Goal: Task Accomplishment & Management: Use online tool/utility

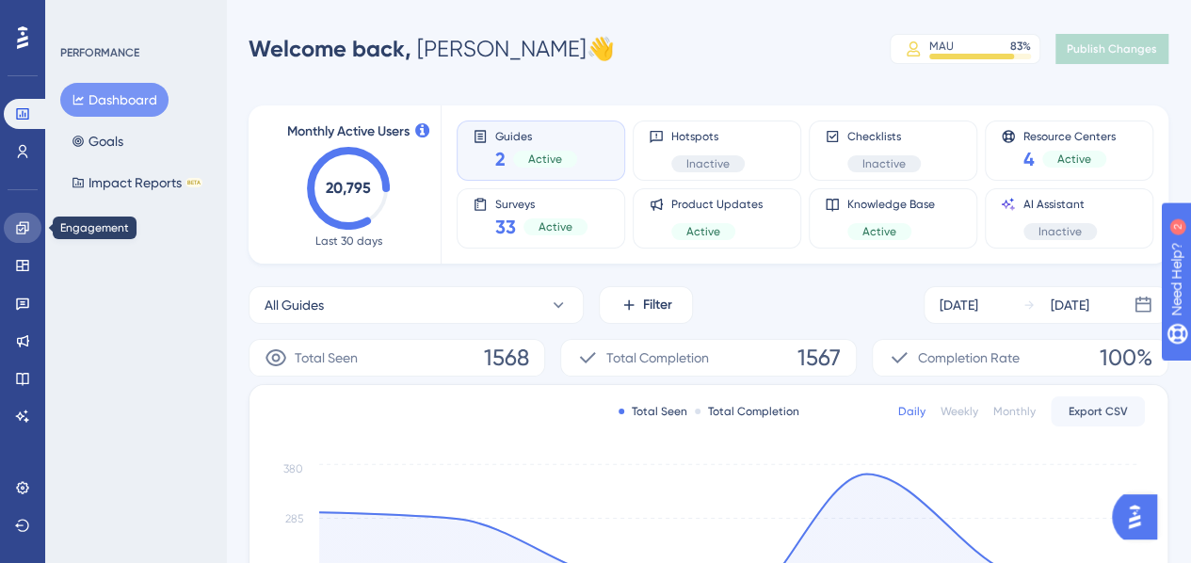
click at [23, 236] on link at bounding box center [23, 228] width 38 height 30
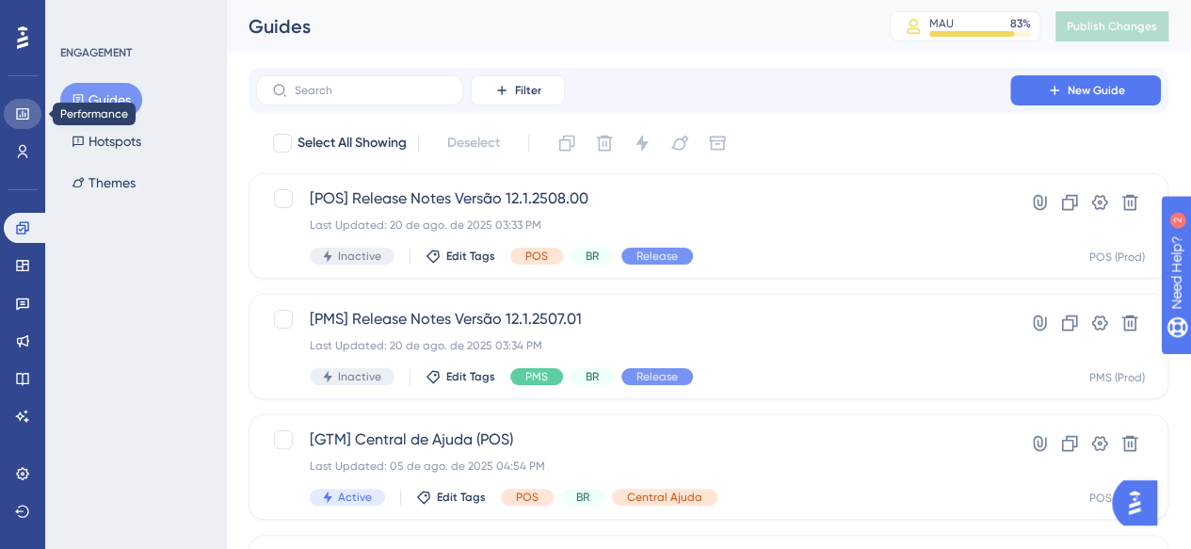
click at [23, 116] on icon at bounding box center [22, 113] width 12 height 11
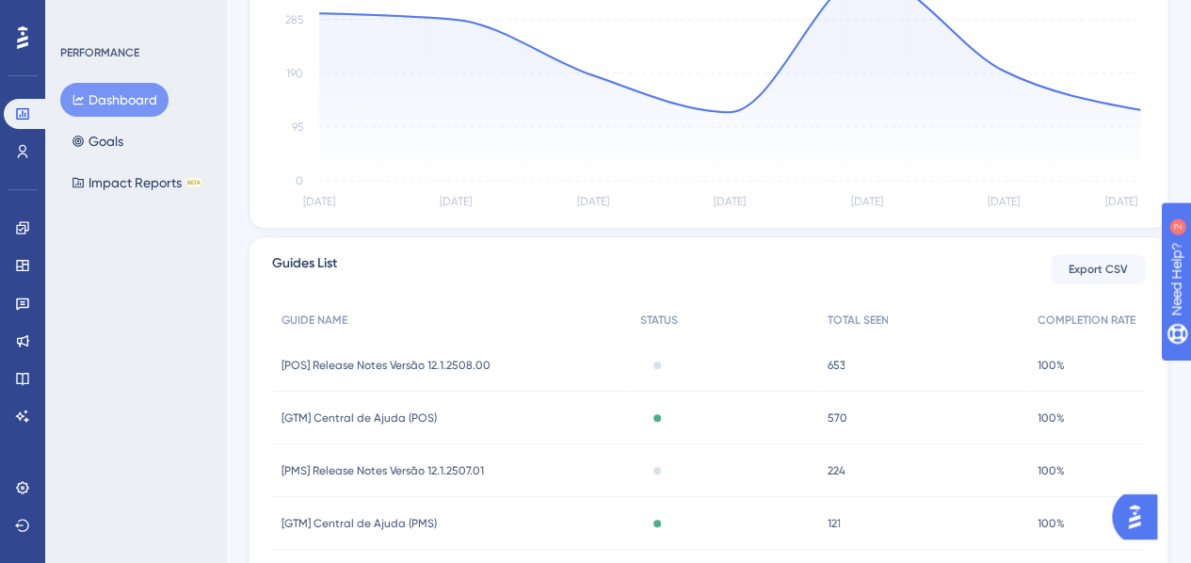
scroll to position [584, 0]
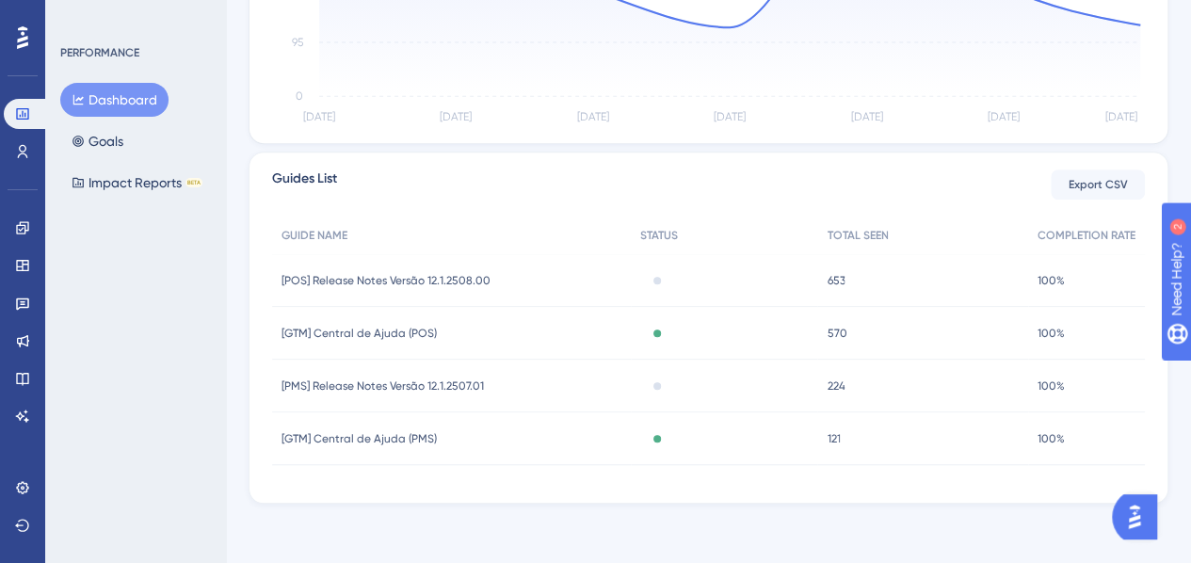
click at [419, 281] on span "[POS] Release Notes Versão 12.1.2508.00" at bounding box center [386, 280] width 209 height 15
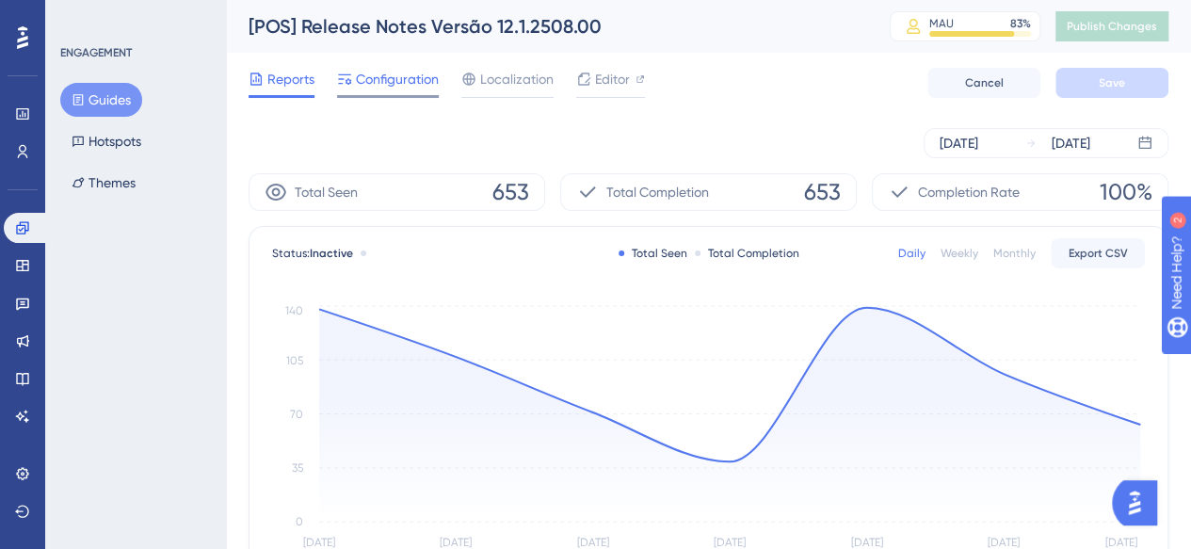
click at [397, 85] on span "Configuration" at bounding box center [397, 79] width 83 height 23
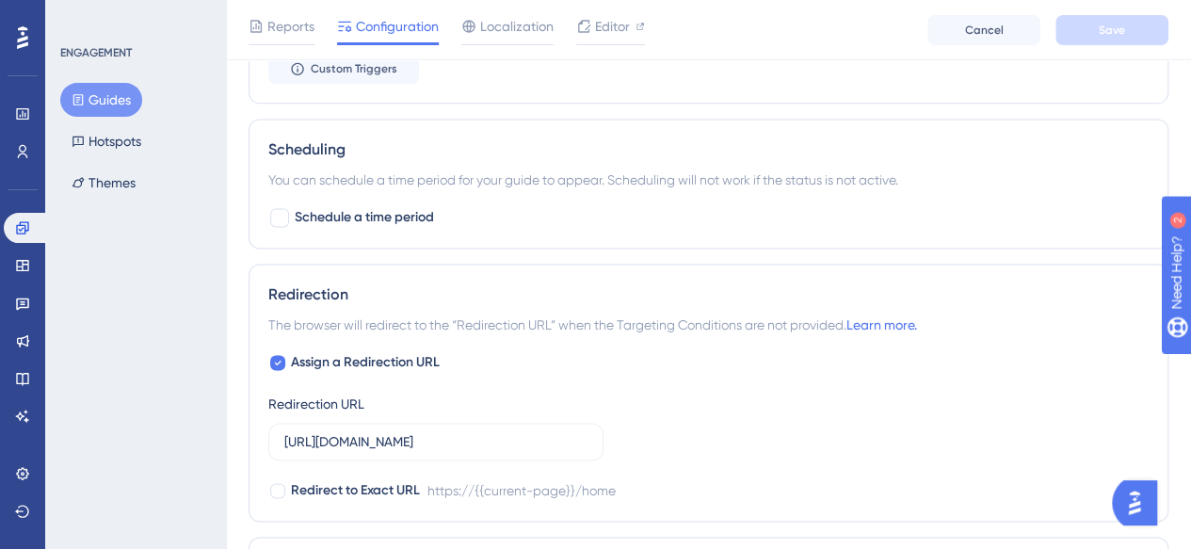
scroll to position [799, 0]
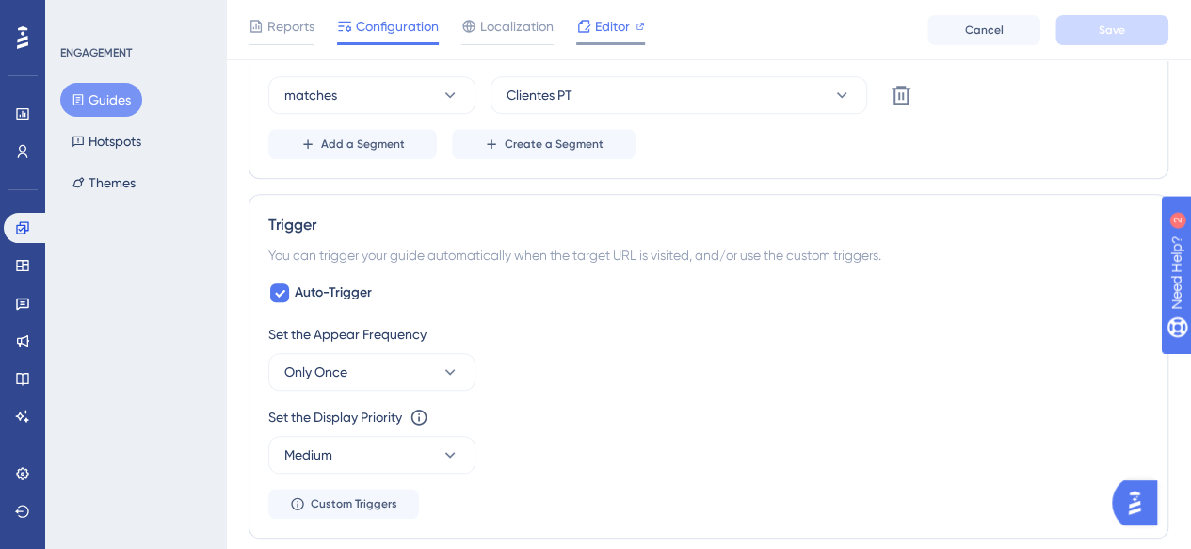
click at [610, 32] on span "Editor" at bounding box center [612, 26] width 35 height 23
click at [95, 93] on button "Guides" at bounding box center [101, 100] width 82 height 34
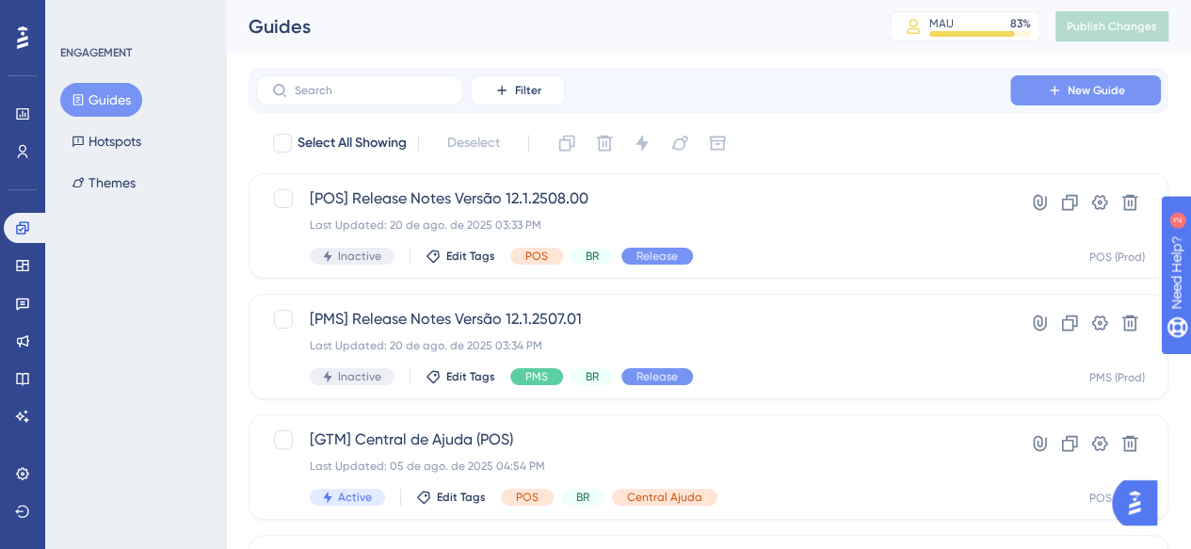
click at [1043, 102] on button "New Guide" at bounding box center [1085, 90] width 151 height 30
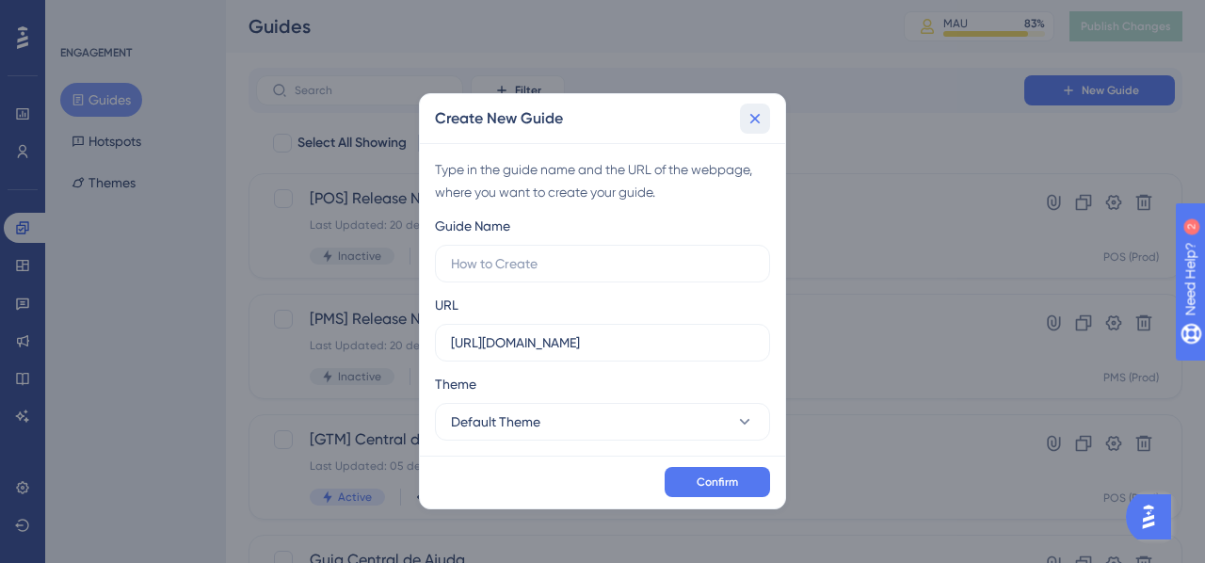
click at [760, 118] on icon at bounding box center [755, 118] width 19 height 19
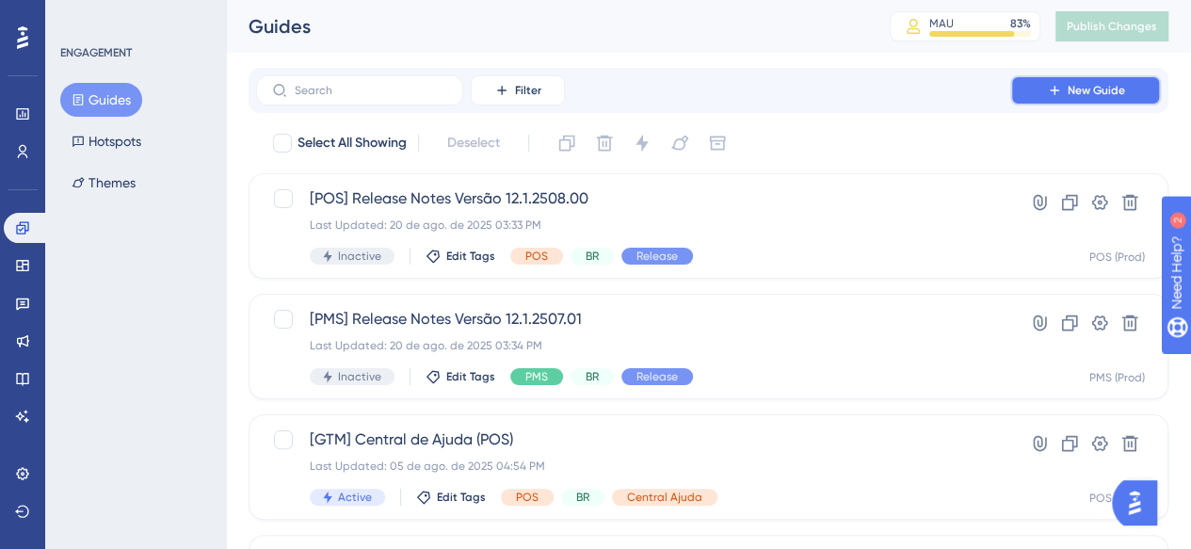
click at [1065, 85] on button "New Guide" at bounding box center [1085, 90] width 151 height 30
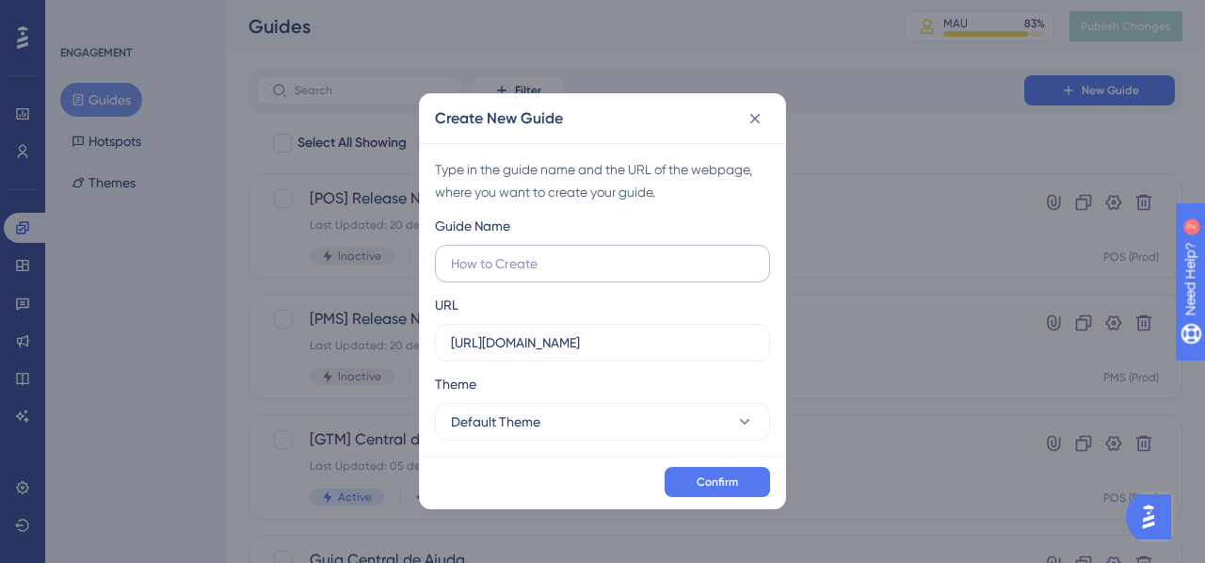
click at [586, 254] on input "text" at bounding box center [602, 263] width 303 height 21
type input "teste"
click at [645, 415] on button "Default Theme" at bounding box center [602, 422] width 335 height 38
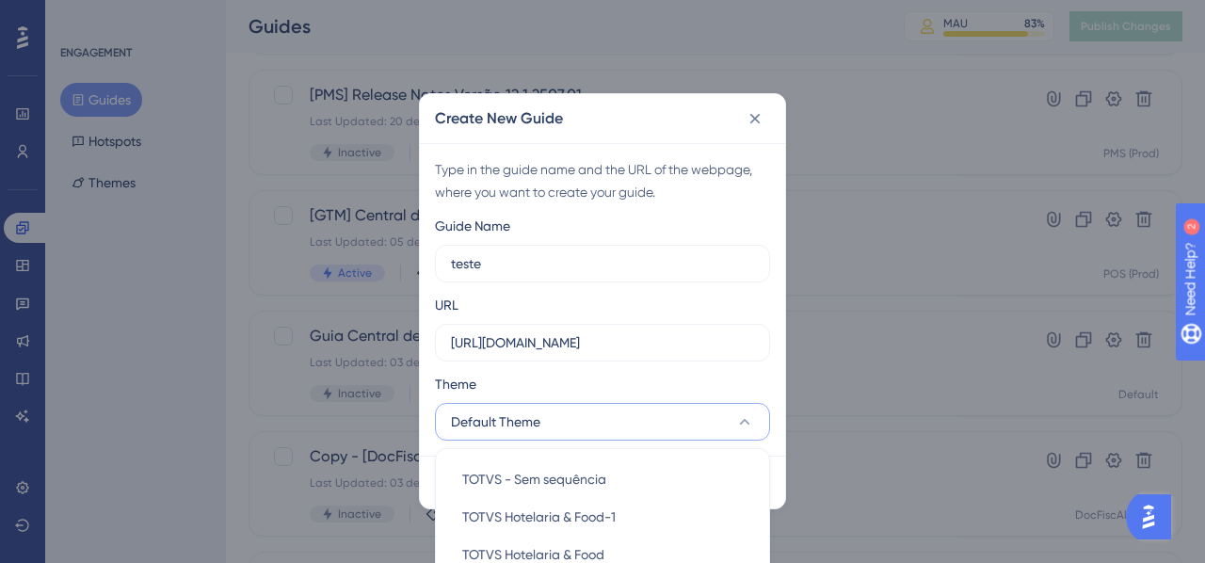
click at [701, 197] on div "Type in the guide name and the URL of the webpage, where you want to create you…" at bounding box center [602, 180] width 335 height 45
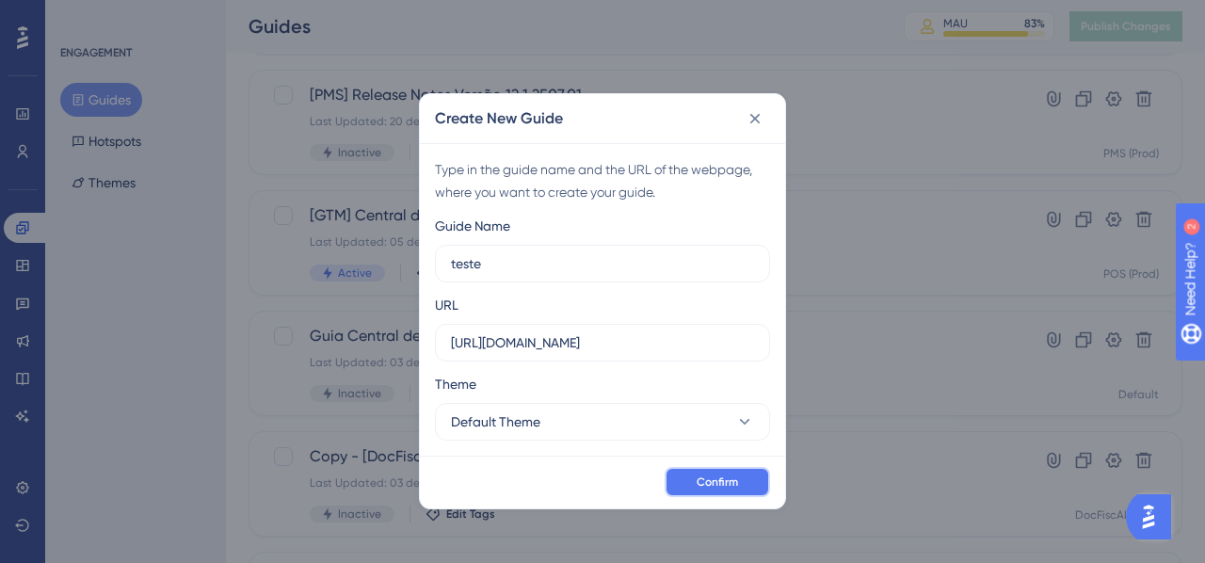
click at [734, 477] on span "Confirm" at bounding box center [717, 482] width 41 height 15
